Goal: Task Accomplishment & Management: Manage account settings

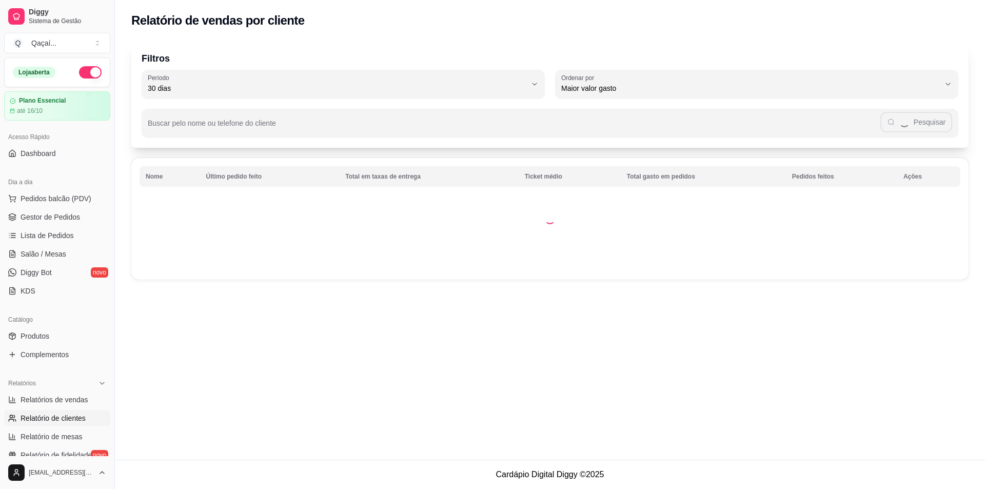
select select "30"
select select "HIGHEST_TOTAL_SPENT_WITH_ORDERS"
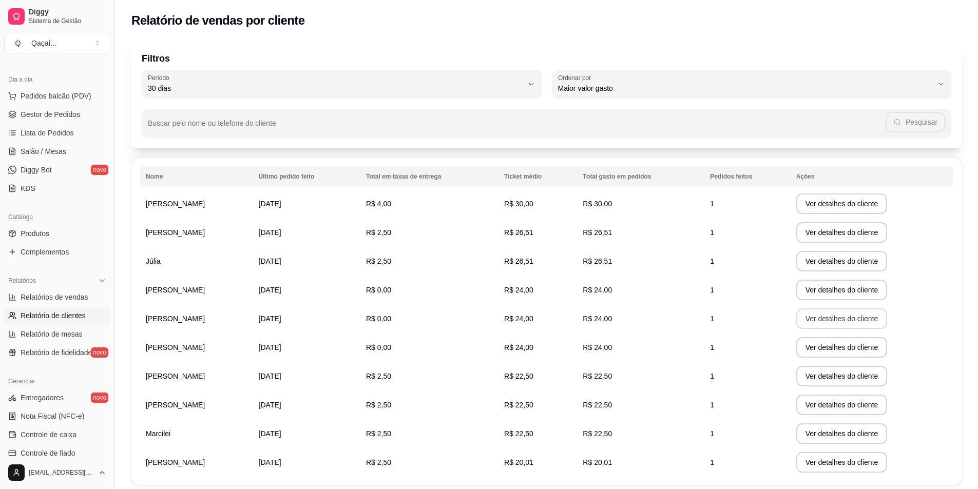
click at [863, 320] on button "Ver detalhes do cliente" at bounding box center [841, 318] width 91 height 21
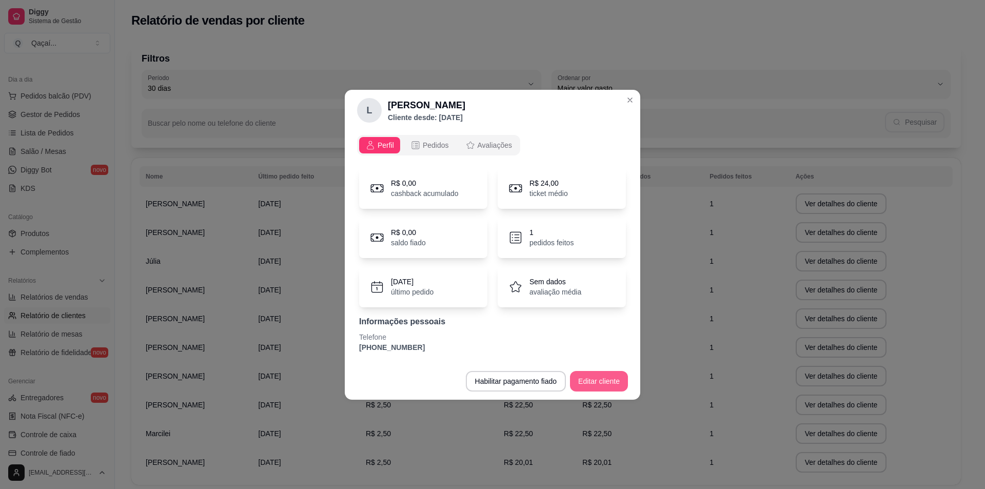
click at [593, 377] on button "Editar cliente" at bounding box center [599, 381] width 58 height 21
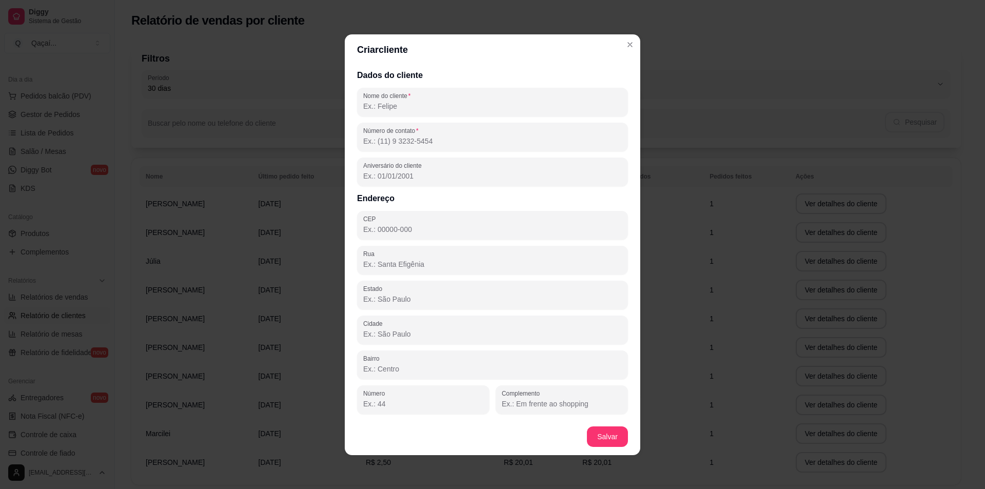
click at [471, 138] on input "Número de contato" at bounding box center [492, 141] width 259 height 10
click at [442, 146] on div at bounding box center [492, 137] width 259 height 21
click at [435, 101] on input "Nome do cliente" at bounding box center [492, 106] width 259 height 10
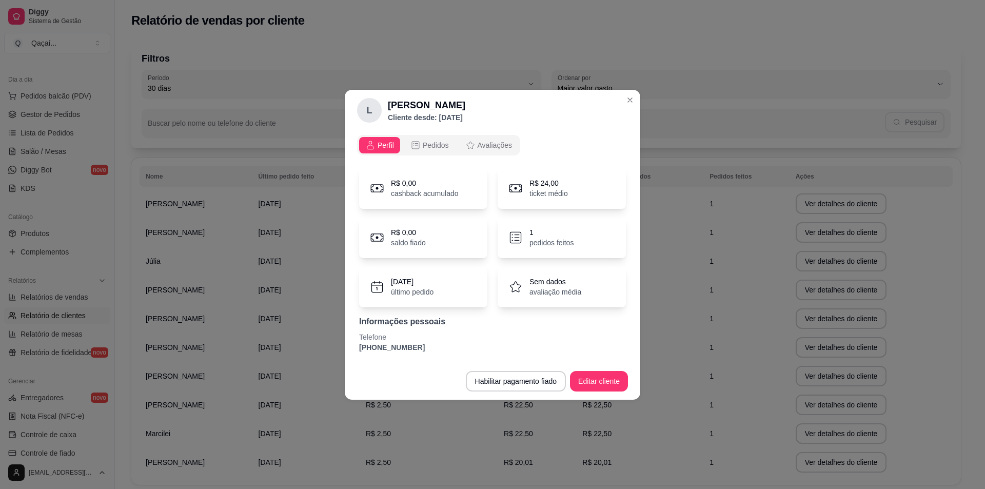
click at [574, 281] on p "Sem dados" at bounding box center [556, 282] width 52 height 10
click at [595, 383] on button "Editar cliente" at bounding box center [599, 381] width 58 height 21
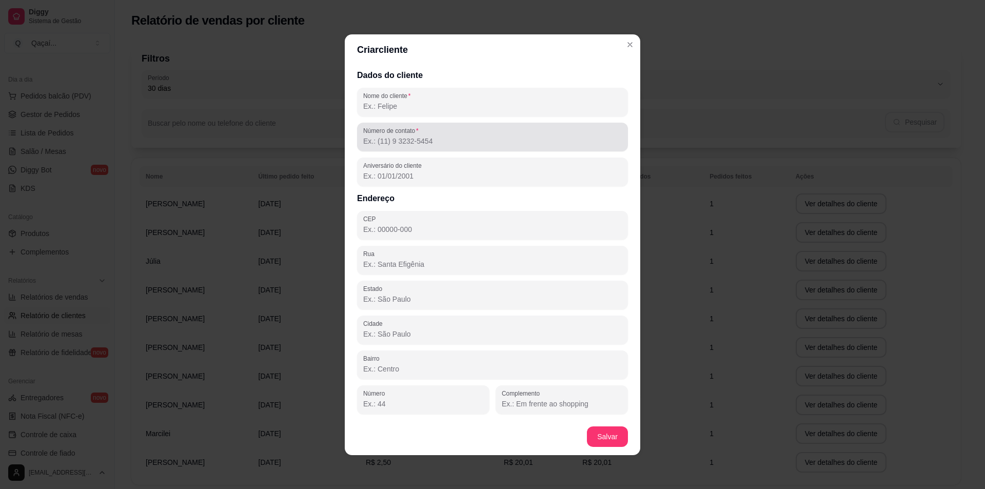
click at [445, 149] on div "Número de contato" at bounding box center [492, 137] width 271 height 29
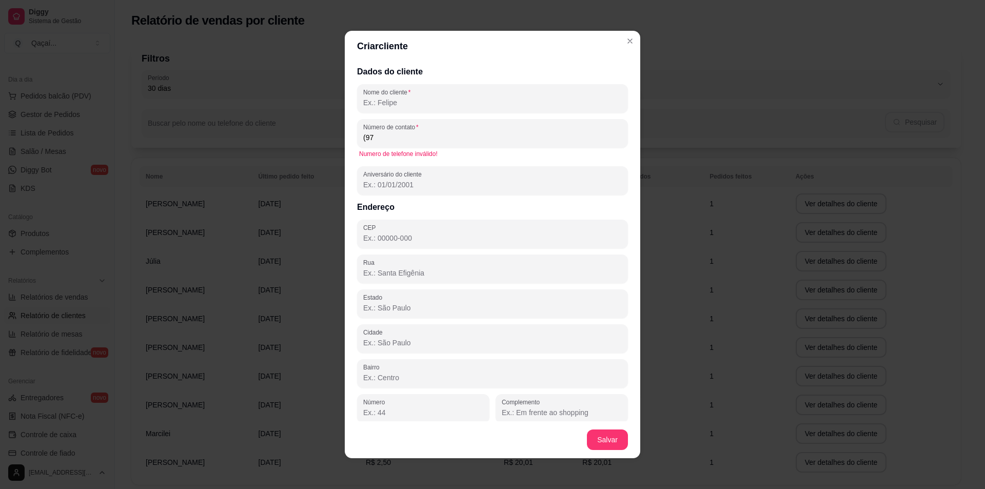
type input "(9"
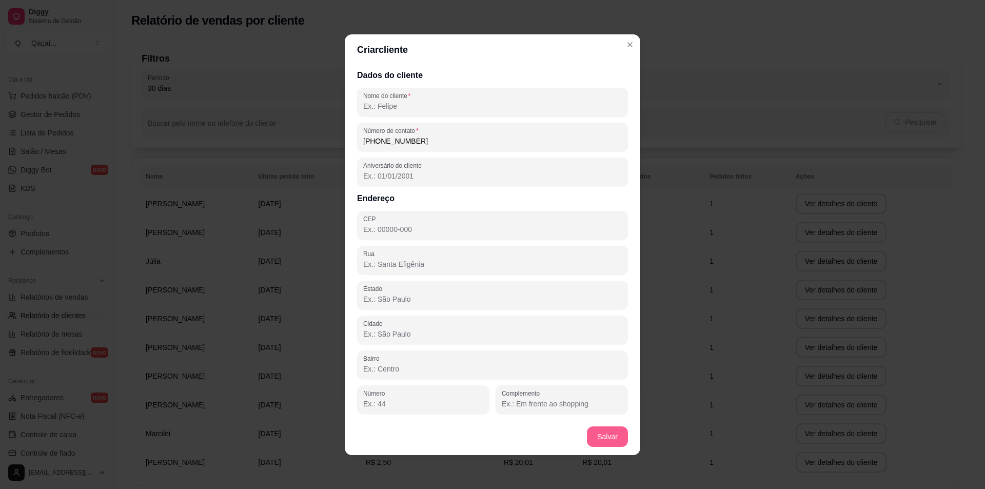
type input "[PHONE_NUMBER]"
click at [620, 438] on button "Salvar" at bounding box center [607, 436] width 41 height 21
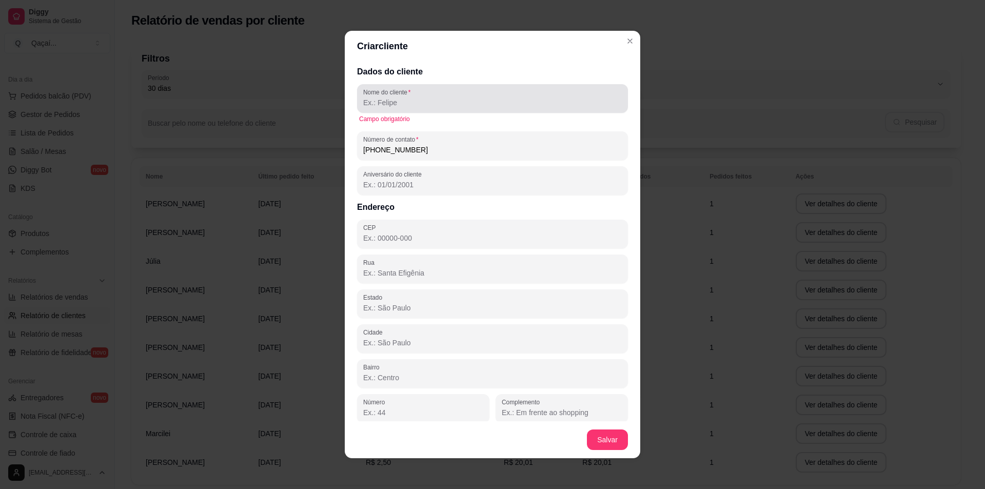
click at [385, 94] on label "Nome do cliente" at bounding box center [388, 92] width 51 height 9
click at [385, 98] on input "Nome do cliente" at bounding box center [492, 103] width 259 height 10
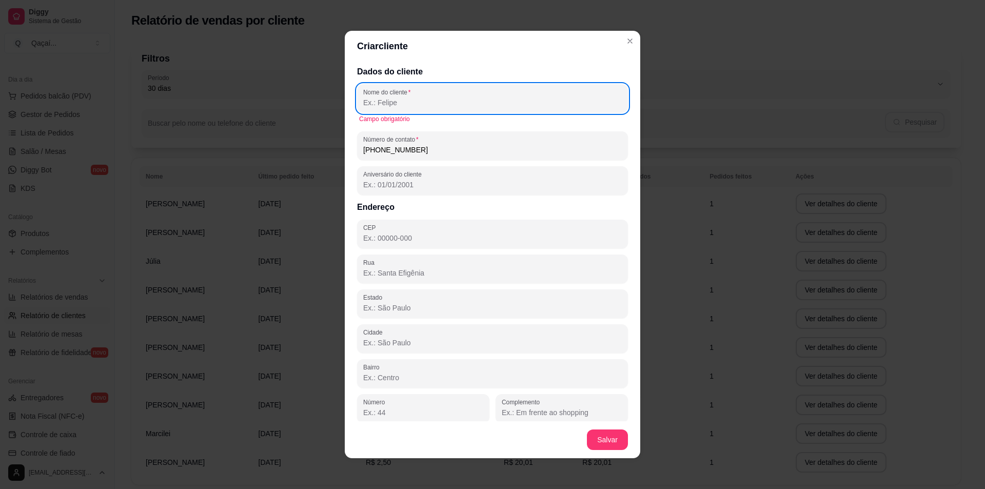
type input ","
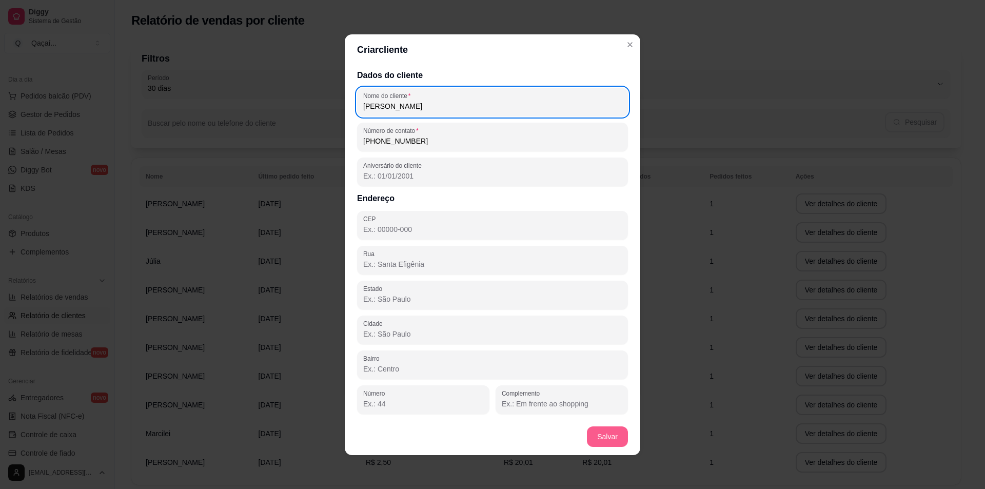
type input "[PERSON_NAME]"
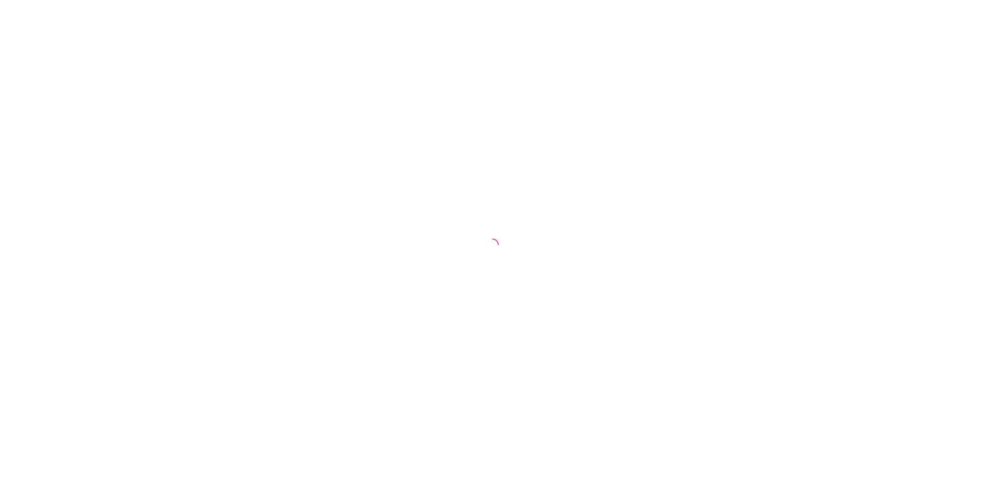
select select "30"
select select "HIGHEST_TOTAL_SPENT_WITH_ORDERS"
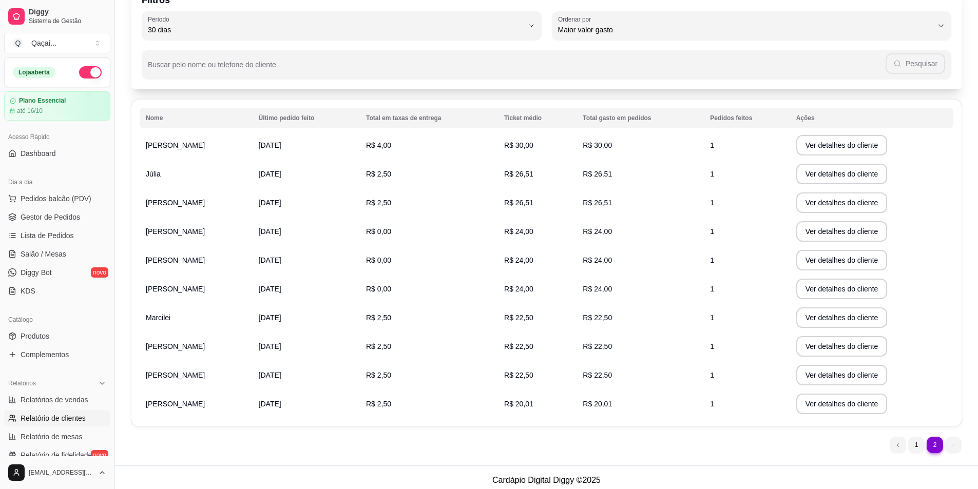
scroll to position [64, 0]
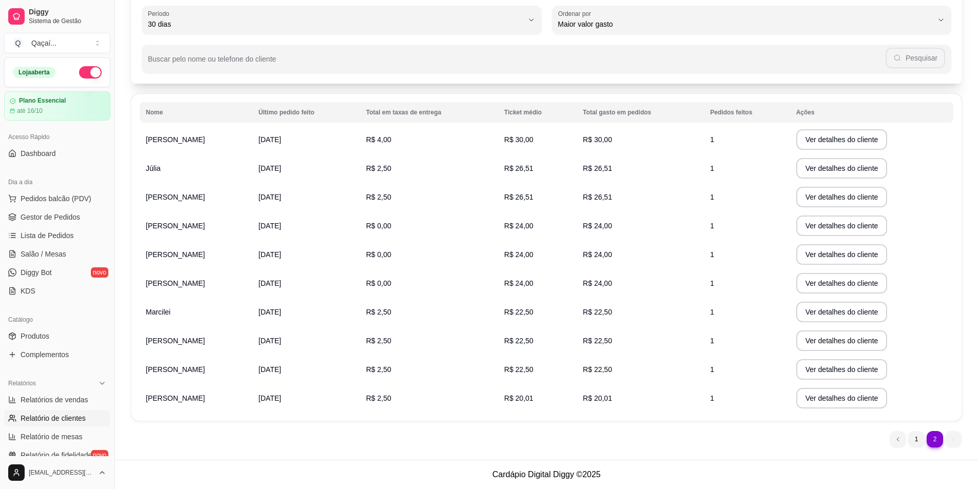
click at [170, 247] on td "[PERSON_NAME]" at bounding box center [196, 254] width 113 height 29
click at [853, 252] on button "Ver detalhes do cliente" at bounding box center [841, 255] width 88 height 20
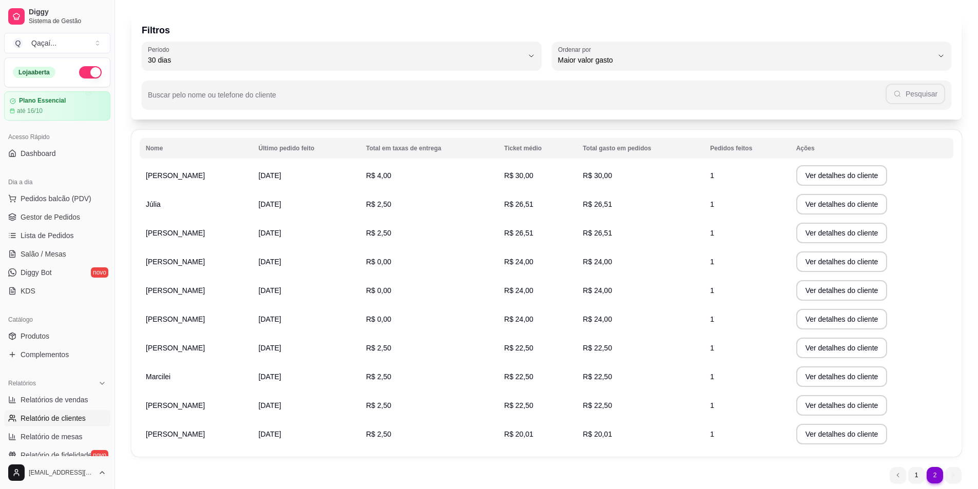
scroll to position [0, 0]
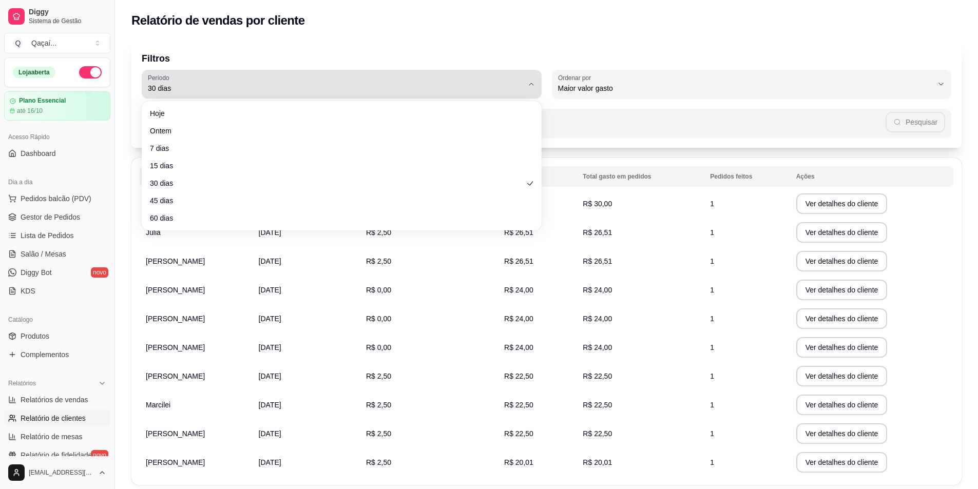
click at [464, 90] on span "30 dias" at bounding box center [335, 88] width 375 height 10
click at [509, 72] on button "Período 30 dias" at bounding box center [342, 84] width 400 height 29
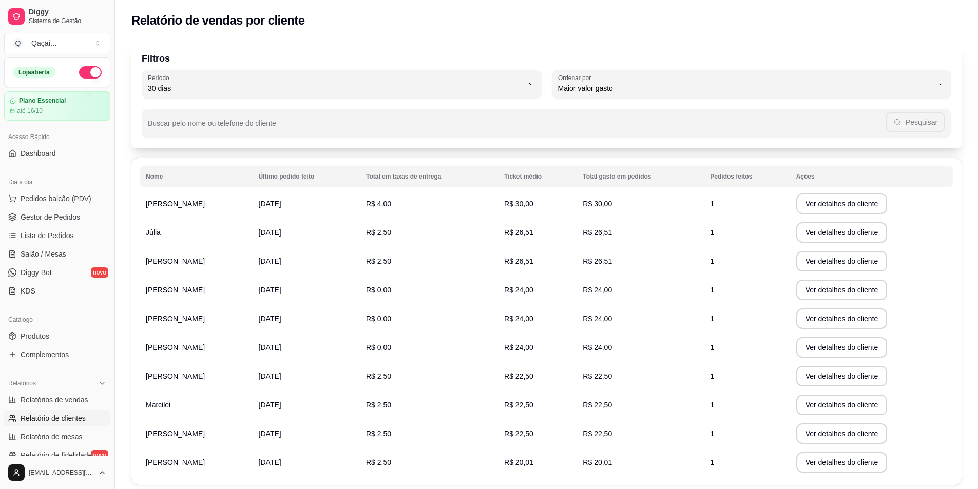
click at [784, 151] on div "Filtros 30 Período Hoje Ontem 7 dias 15 dias 30 dias 45 dias 60 dias Período 30…" at bounding box center [546, 279] width 863 height 489
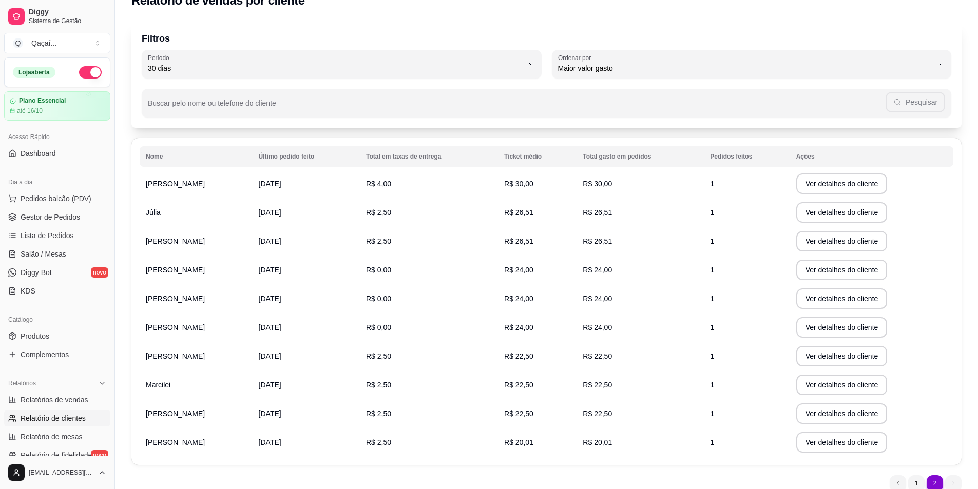
scroll to position [51, 0]
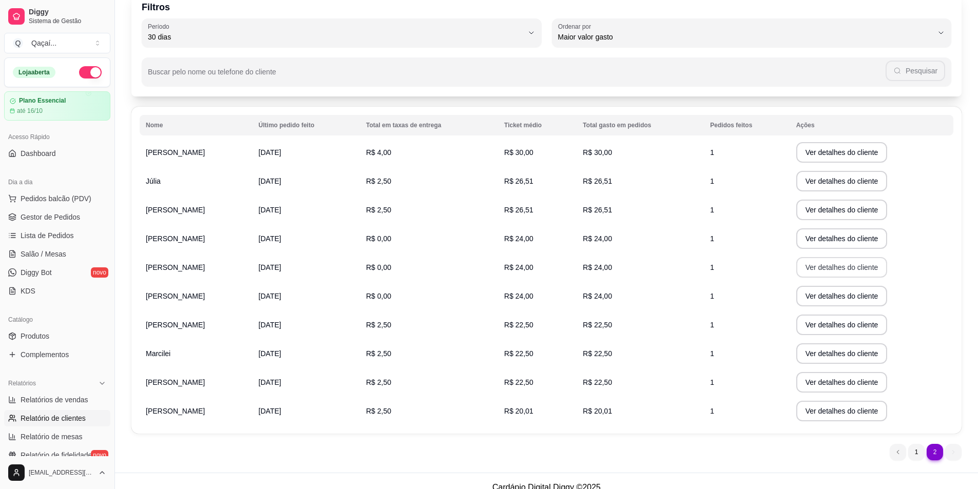
click at [851, 270] on button "Ver detalhes do cliente" at bounding box center [841, 267] width 91 height 21
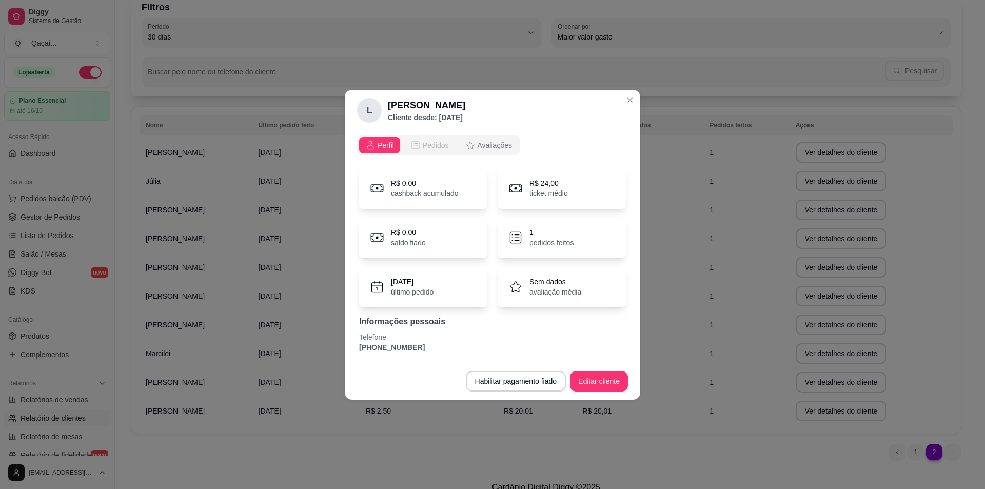
click at [423, 144] on span "Pedidos" at bounding box center [436, 145] width 26 height 10
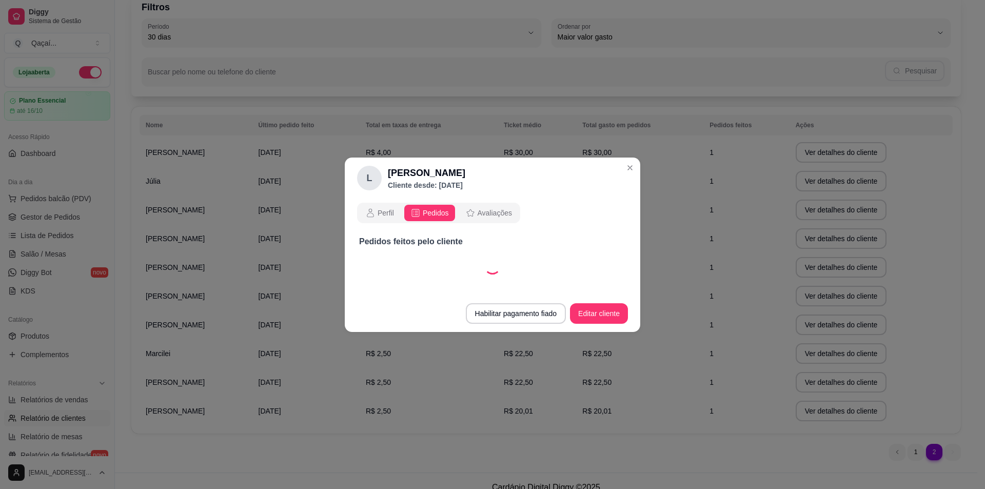
select select "30"
select select "ALL"
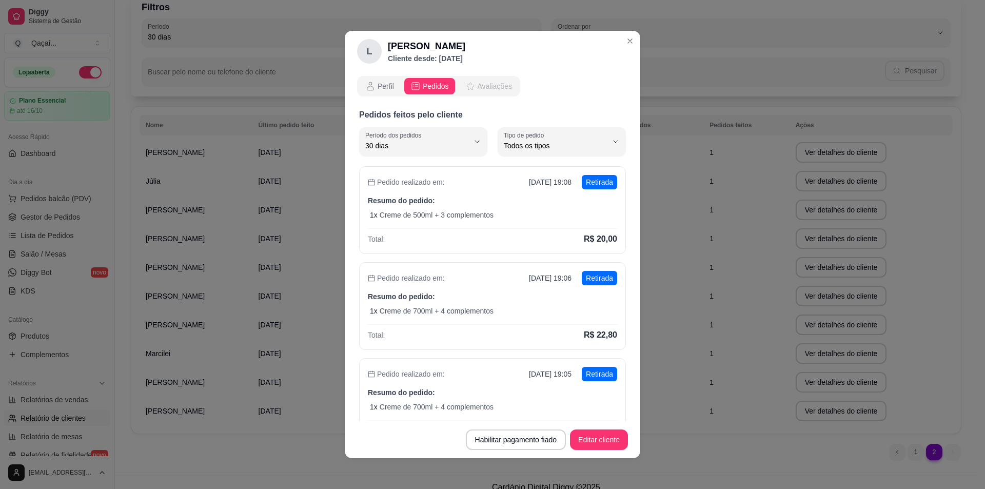
click at [492, 90] on span "Avaliações" at bounding box center [495, 86] width 34 height 10
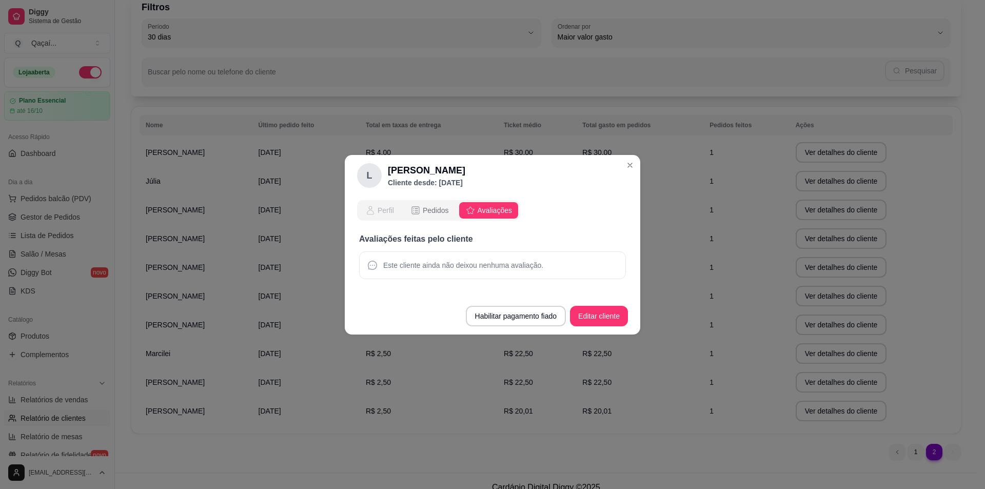
click at [384, 209] on span "Perfil" at bounding box center [386, 210] width 16 height 10
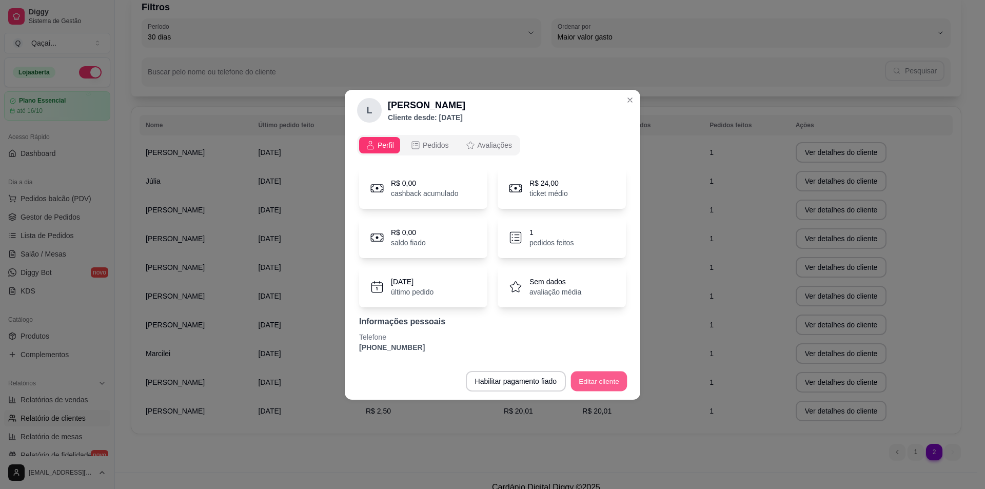
click at [594, 373] on button "Editar cliente" at bounding box center [599, 381] width 56 height 20
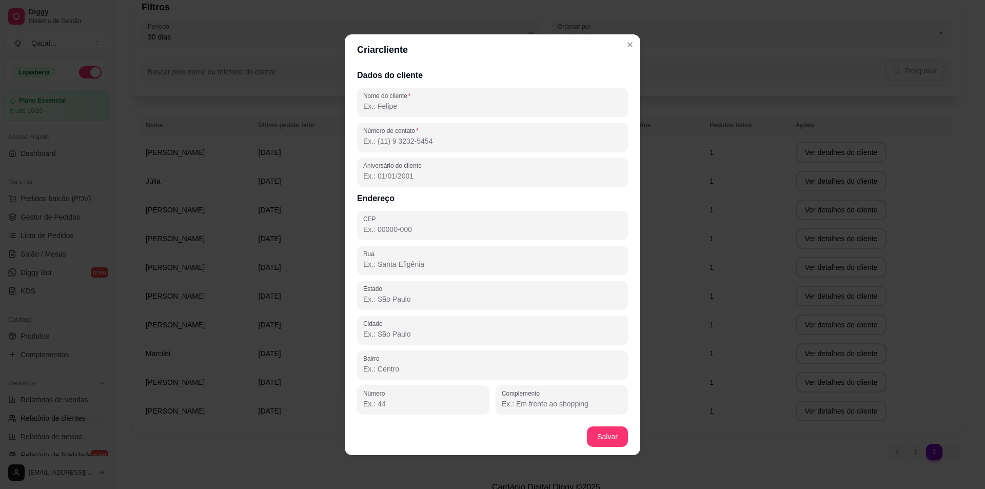
click at [444, 144] on input "Número de contato" at bounding box center [492, 141] width 259 height 10
click at [434, 107] on input "Nome do cliente" at bounding box center [492, 106] width 259 height 10
type input "Ç"
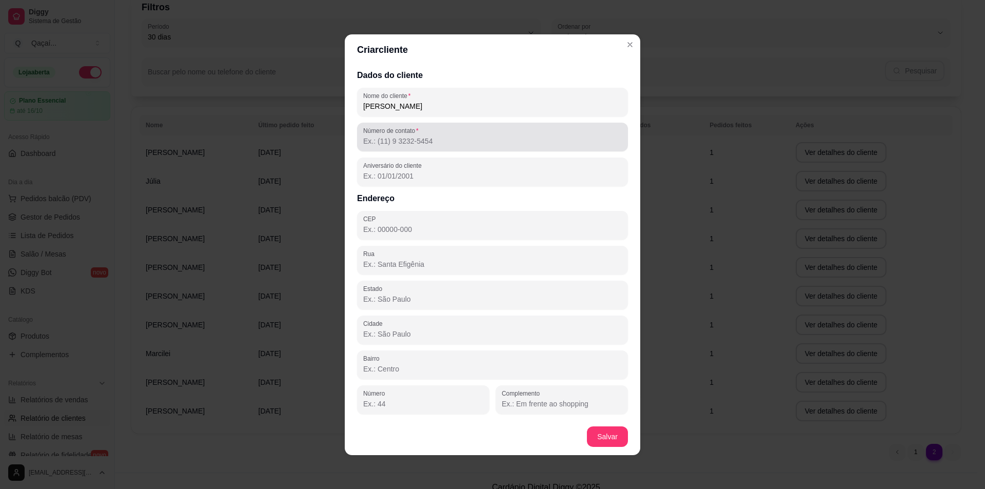
type input "[PERSON_NAME]"
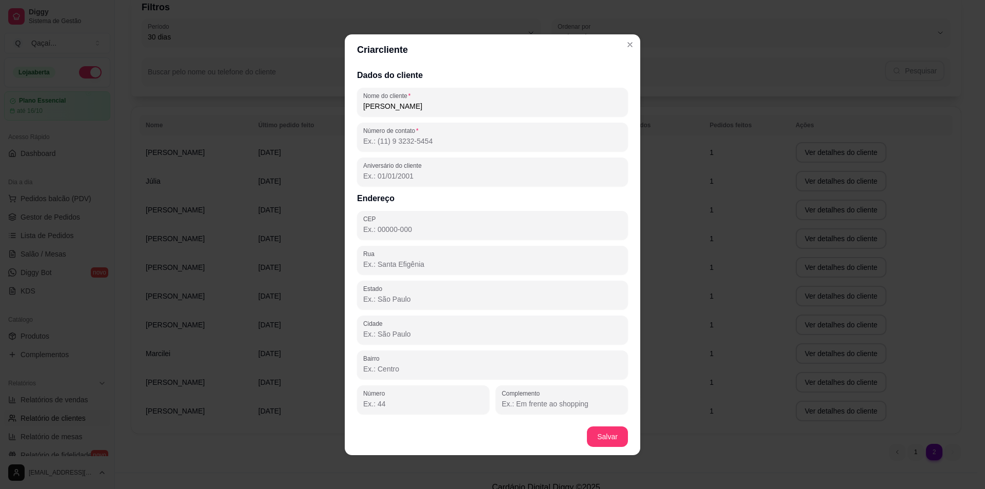
click at [430, 142] on input "Número de contato" at bounding box center [492, 141] width 259 height 10
type input "[PHONE_NUMBER]"
drag, startPoint x: 629, startPoint y: 432, endPoint x: 616, endPoint y: 439, distance: 14.5
click at [628, 433] on footer "Salvar" at bounding box center [493, 436] width 296 height 37
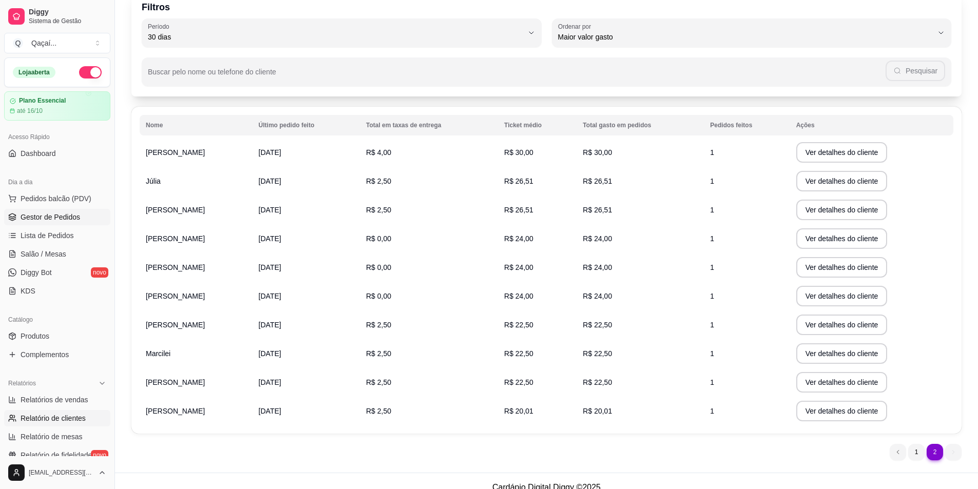
click at [52, 218] on span "Gestor de Pedidos" at bounding box center [51, 217] width 60 height 10
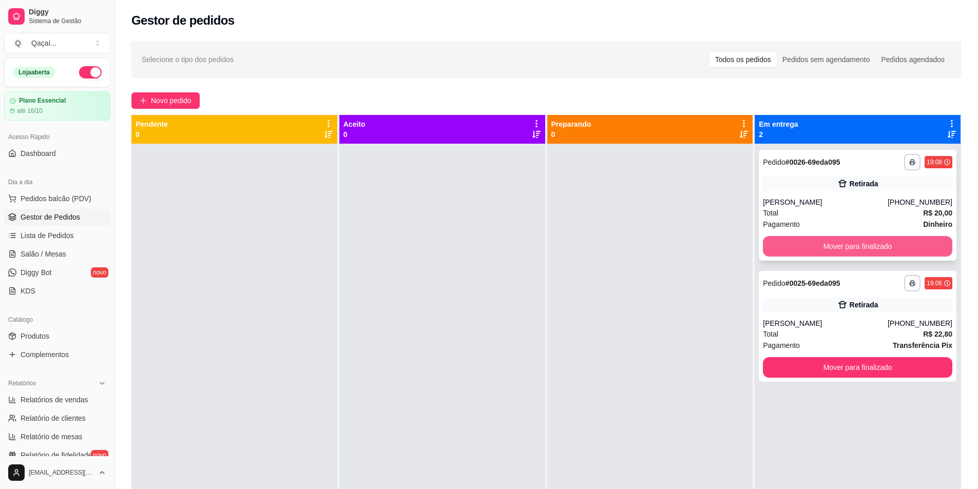
click at [872, 244] on button "Mover para finalizado" at bounding box center [857, 246] width 189 height 21
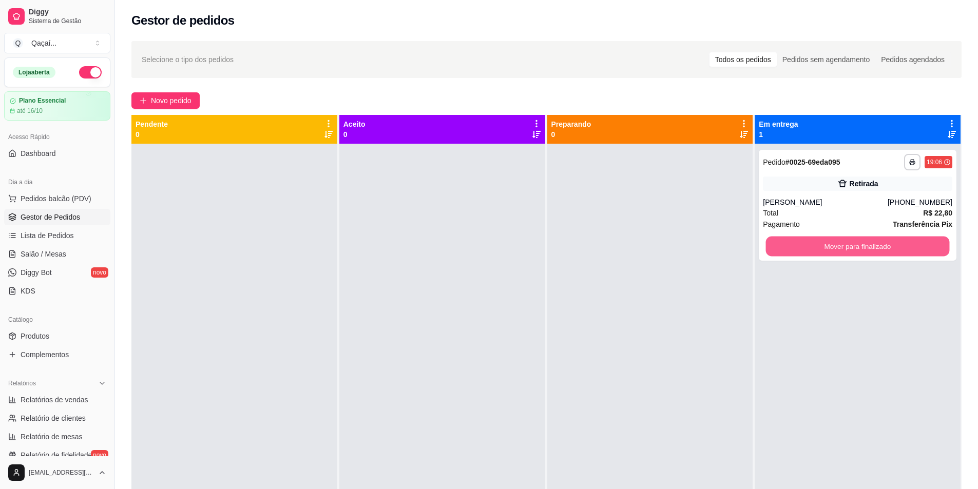
click at [872, 244] on button "Mover para finalizado" at bounding box center [858, 247] width 184 height 20
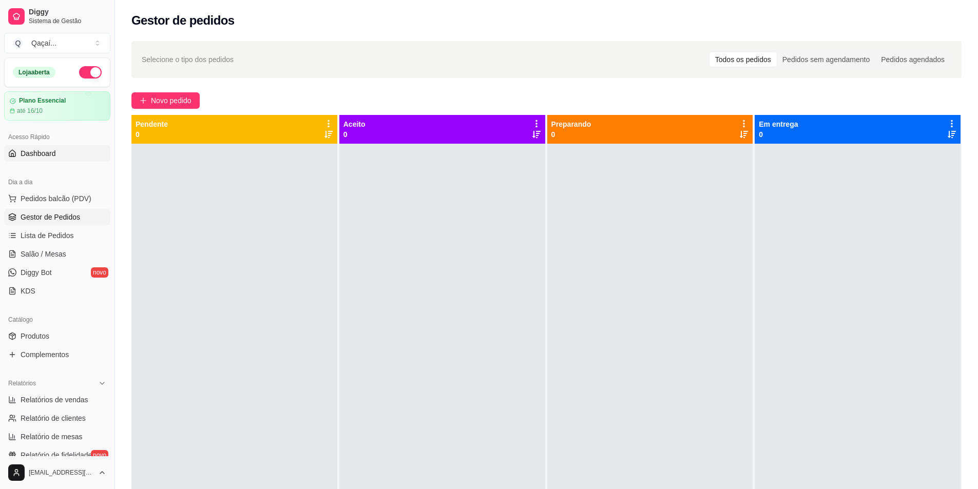
click at [26, 147] on link "Dashboard" at bounding box center [57, 153] width 106 height 16
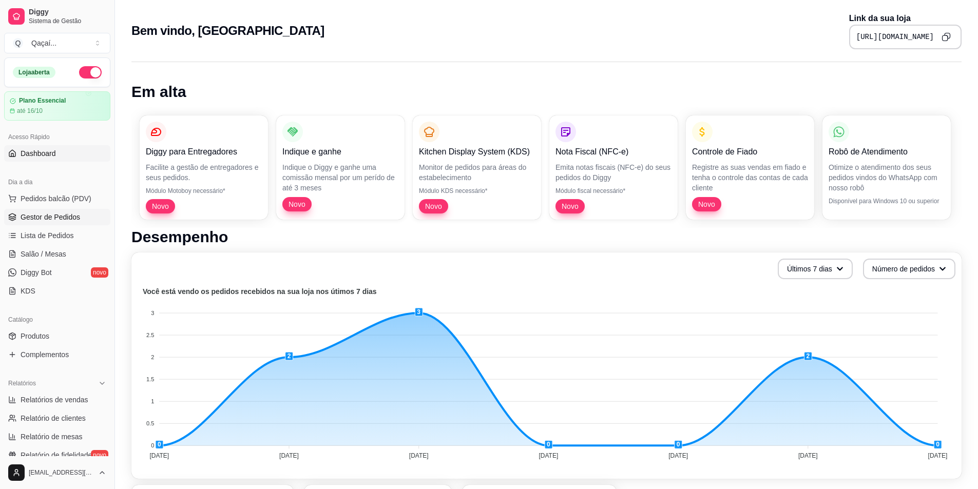
click at [35, 215] on span "Gestor de Pedidos" at bounding box center [51, 217] width 60 height 10
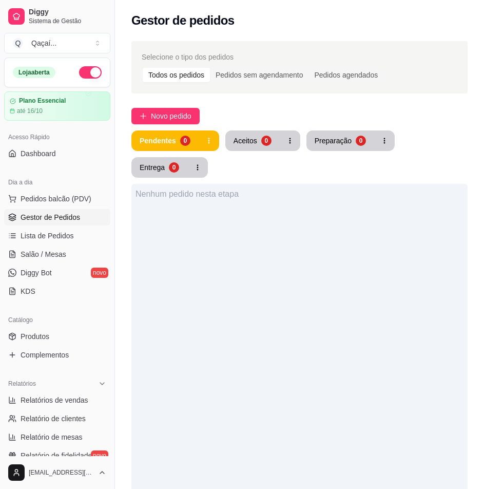
click at [88, 75] on button "button" at bounding box center [90, 72] width 23 height 12
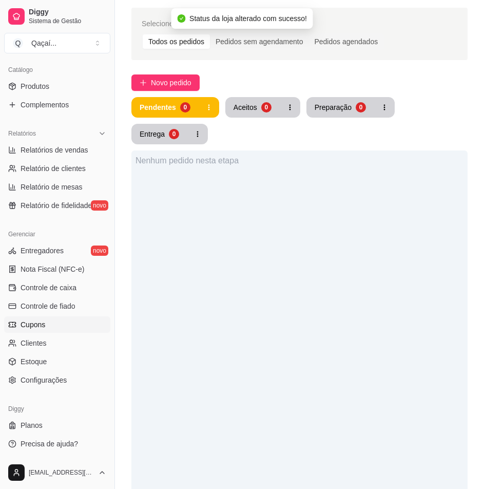
scroll to position [51, 0]
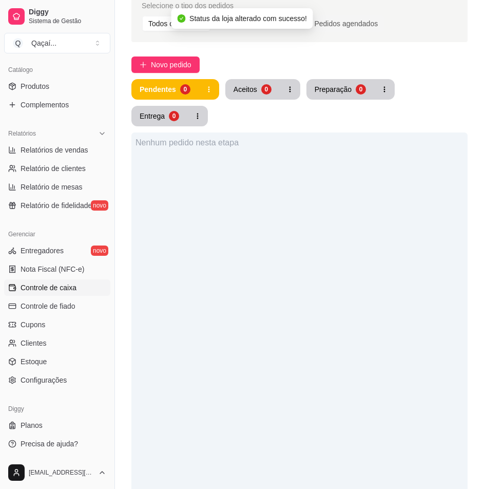
click at [60, 289] on span "Controle de caixa" at bounding box center [49, 287] width 56 height 10
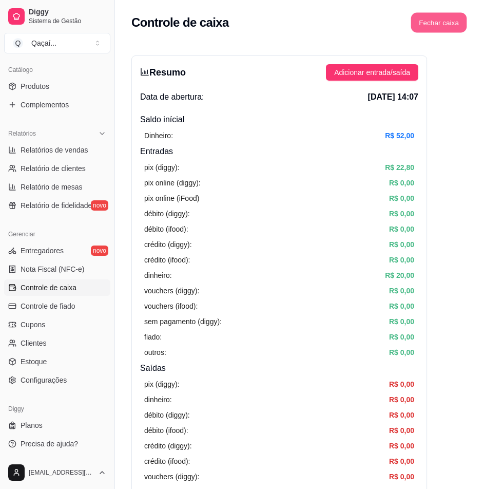
click at [437, 23] on button "Fechar caixa" at bounding box center [439, 23] width 56 height 20
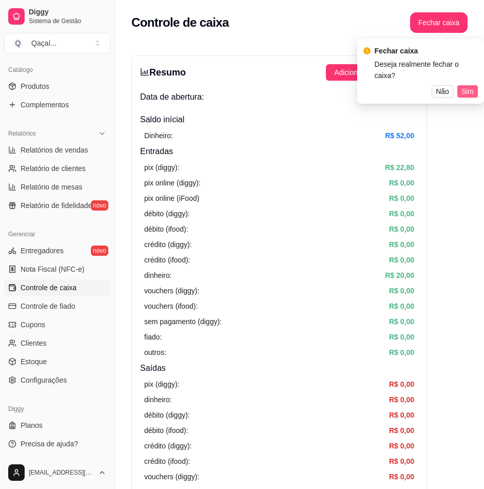
click at [462, 86] on span "Sim" at bounding box center [467, 91] width 12 height 11
